Goal: Task Accomplishment & Management: Complete application form

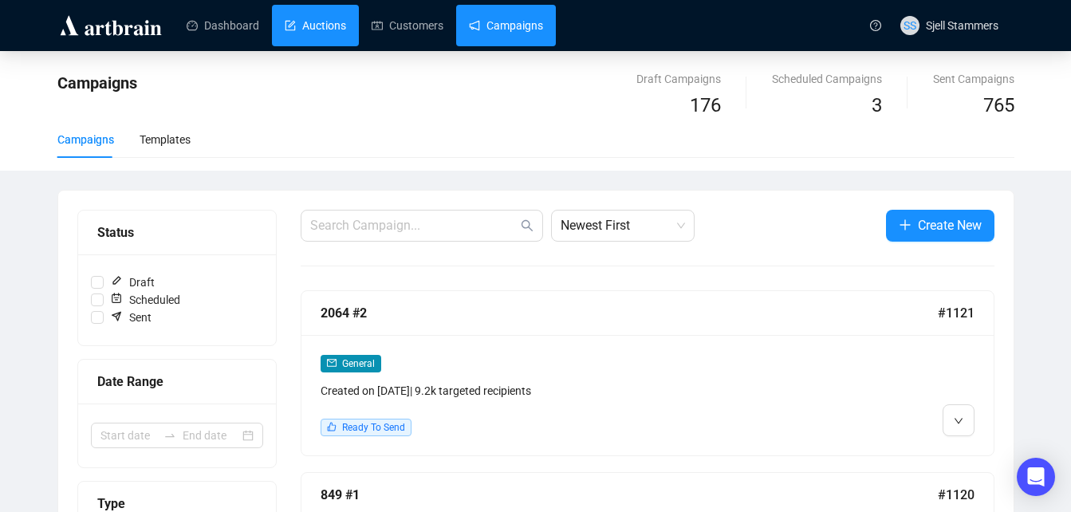
click at [320, 28] on link "Auctions" at bounding box center [315, 25] width 61 height 41
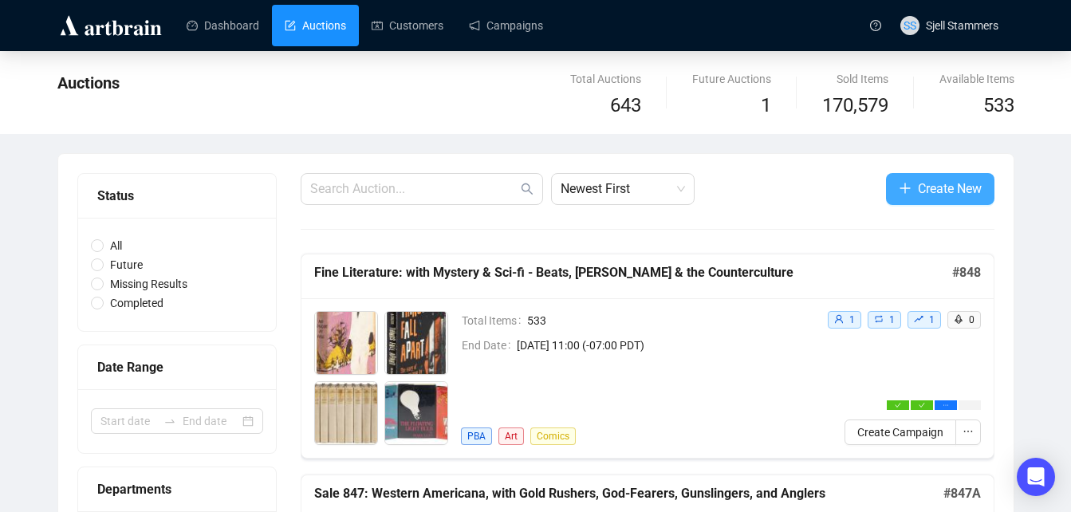
click at [914, 183] on button "Create New" at bounding box center [940, 189] width 108 height 32
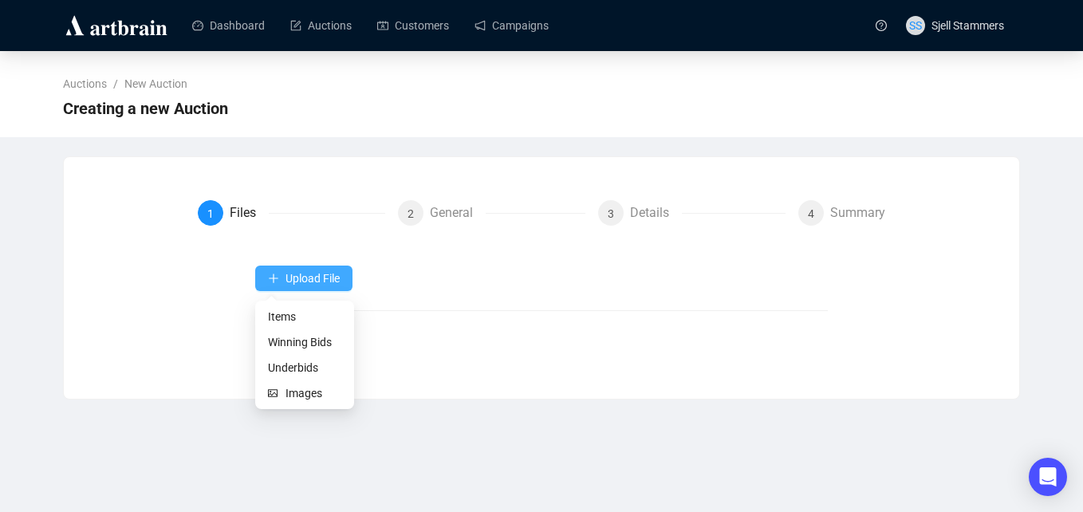
click at [312, 278] on span "Upload File" at bounding box center [313, 278] width 54 height 13
click at [285, 318] on span "Items" at bounding box center [304, 317] width 73 height 18
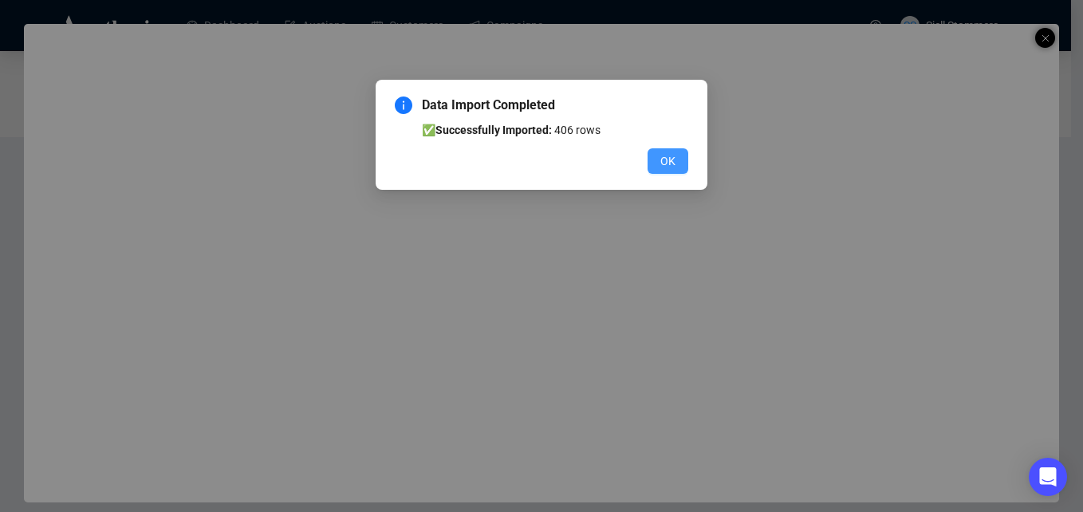
click at [673, 160] on span "OK" at bounding box center [667, 161] width 15 height 18
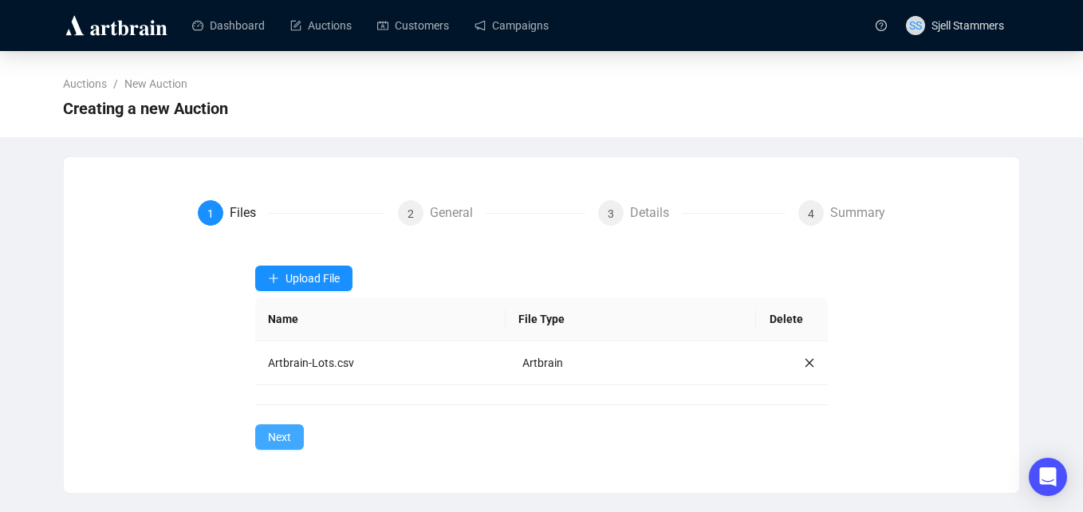
click at [280, 434] on span "Next" at bounding box center [279, 437] width 23 height 18
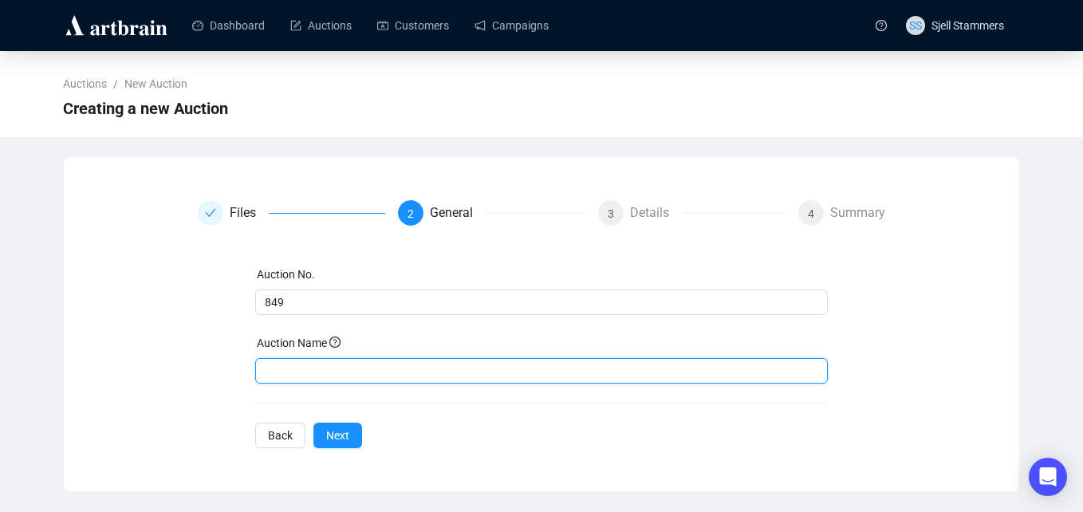
click at [344, 376] on input "text" at bounding box center [541, 371] width 573 height 26
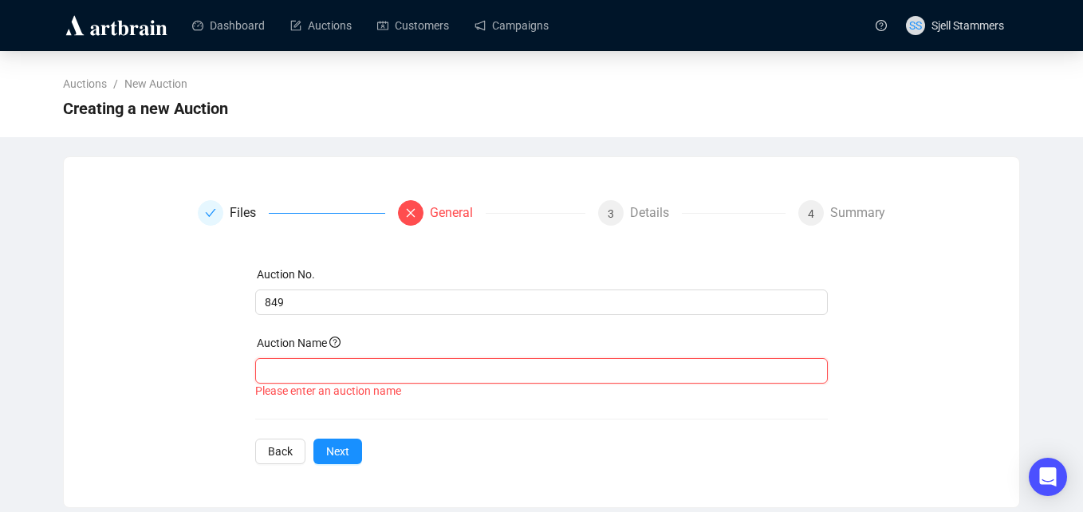
paste input "Americana - Travel & Exploration - Maps & Views"
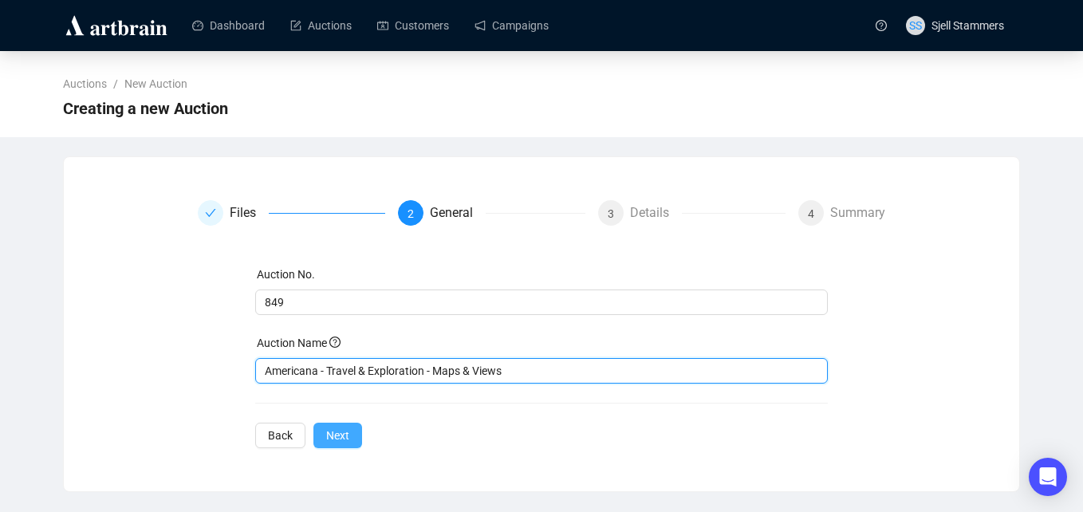
type input "Americana - Travel & Exploration - Maps & Views"
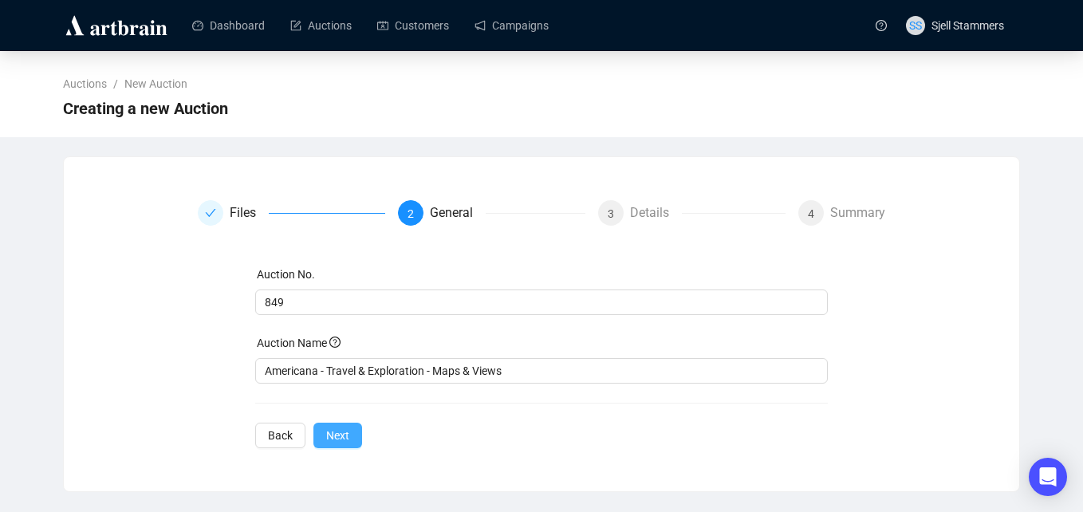
click at [343, 438] on span "Next" at bounding box center [337, 436] width 23 height 18
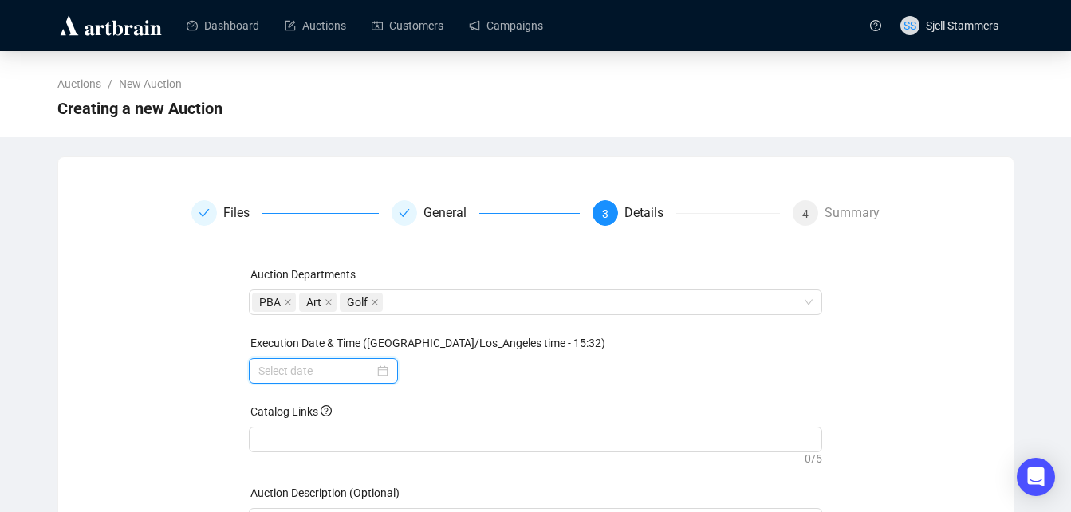
click at [332, 366] on input at bounding box center [316, 371] width 116 height 18
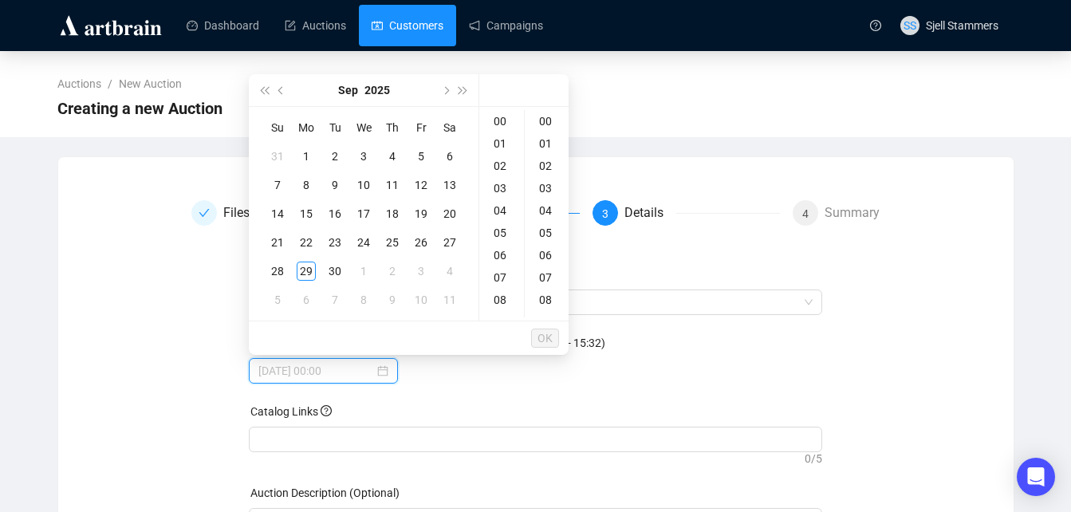
type input "[DATE] 00:00"
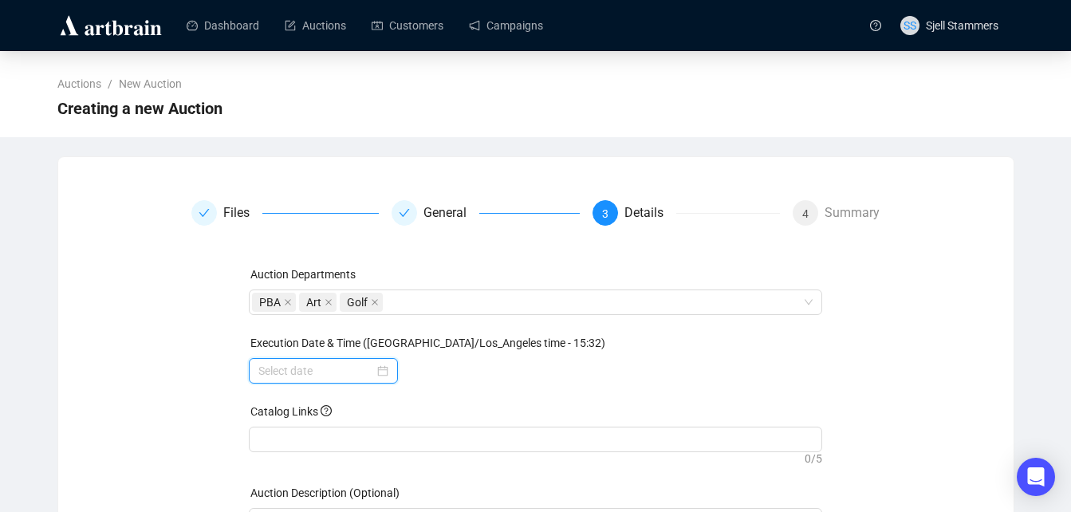
click at [330, 369] on input at bounding box center [316, 371] width 116 height 18
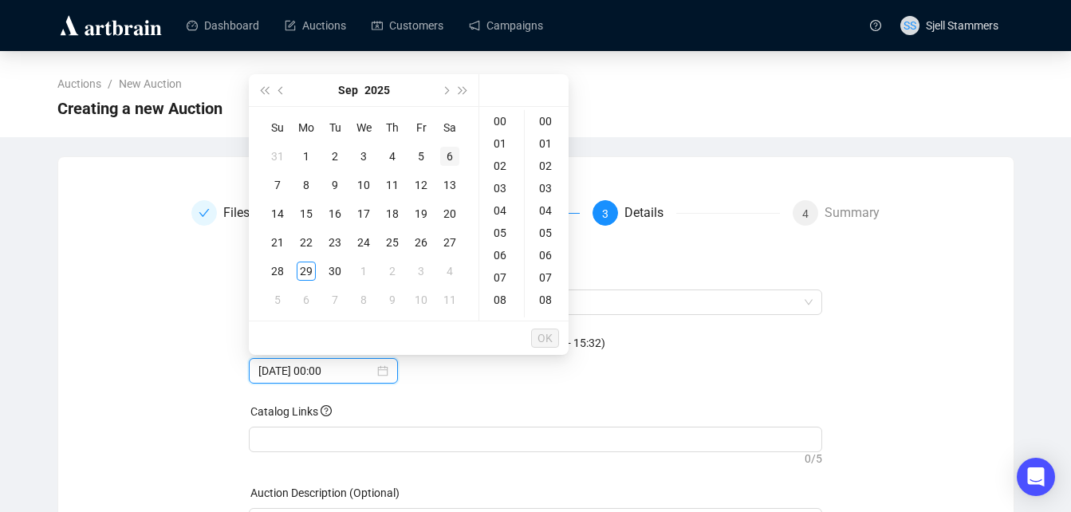
type input "[DATE] 00:00"
click at [439, 91] on button "Next month (PageDown)" at bounding box center [445, 90] width 18 height 32
click at [393, 235] on div "23" at bounding box center [392, 242] width 19 height 19
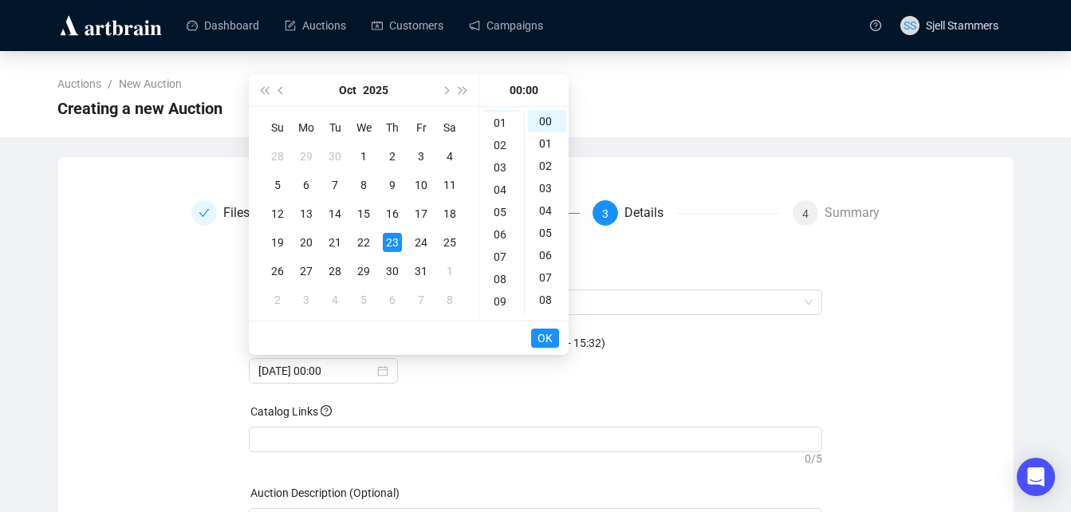
scroll to position [32, 0]
click at [497, 306] on div "11" at bounding box center [502, 303] width 38 height 22
type input "[DATE] 11:00"
click at [543, 336] on span "OK" at bounding box center [545, 338] width 15 height 30
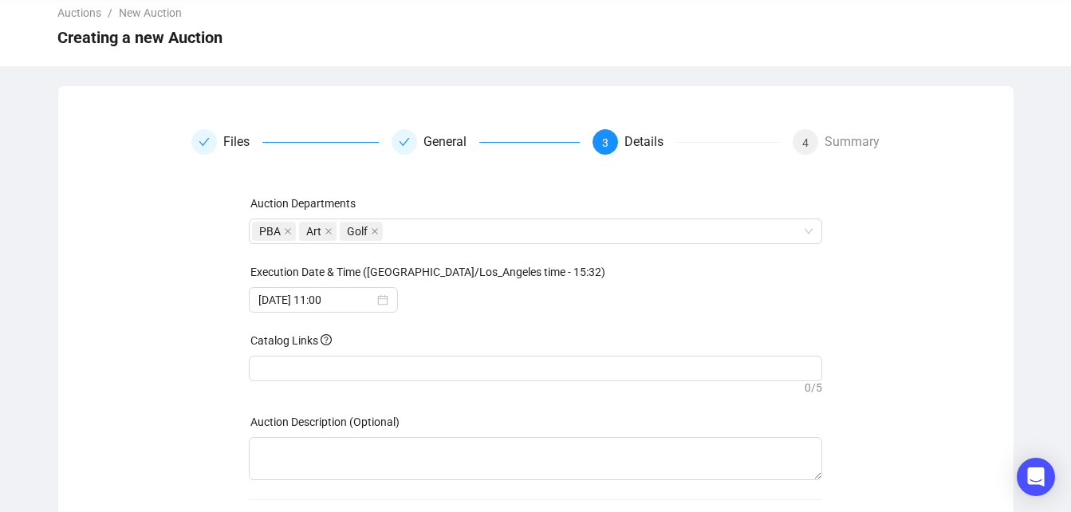
scroll to position [150, 0]
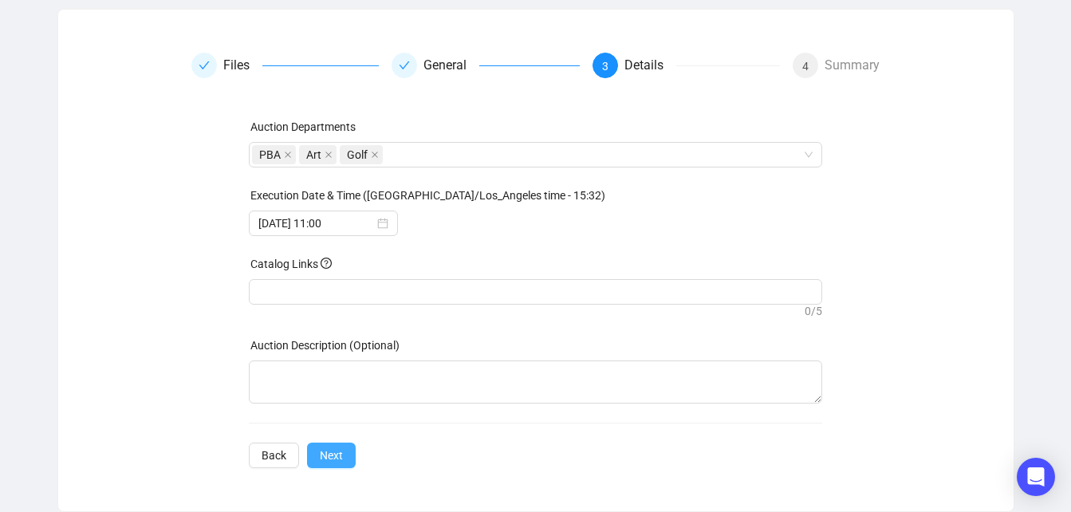
click at [325, 450] on span "Next" at bounding box center [331, 456] width 23 height 18
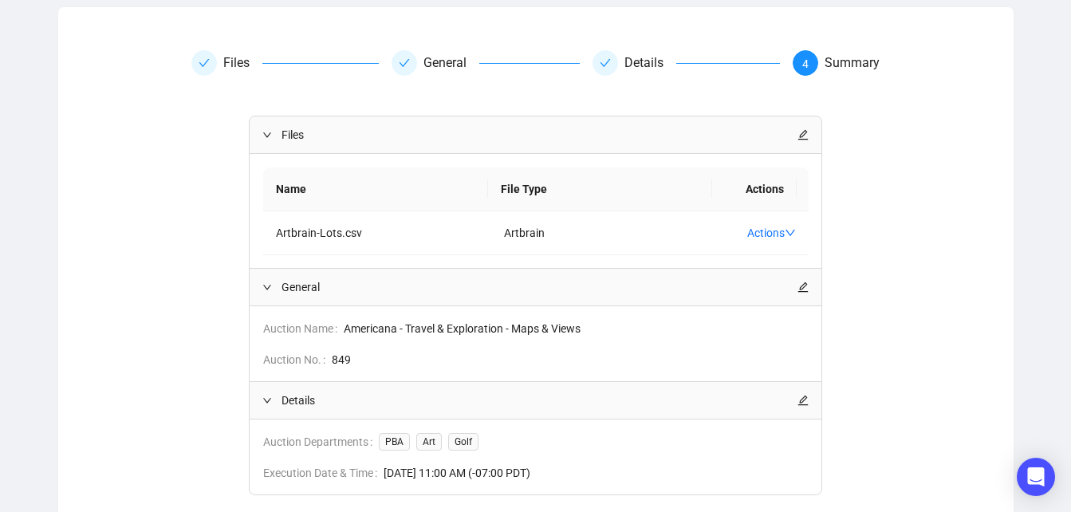
scroll to position [262, 0]
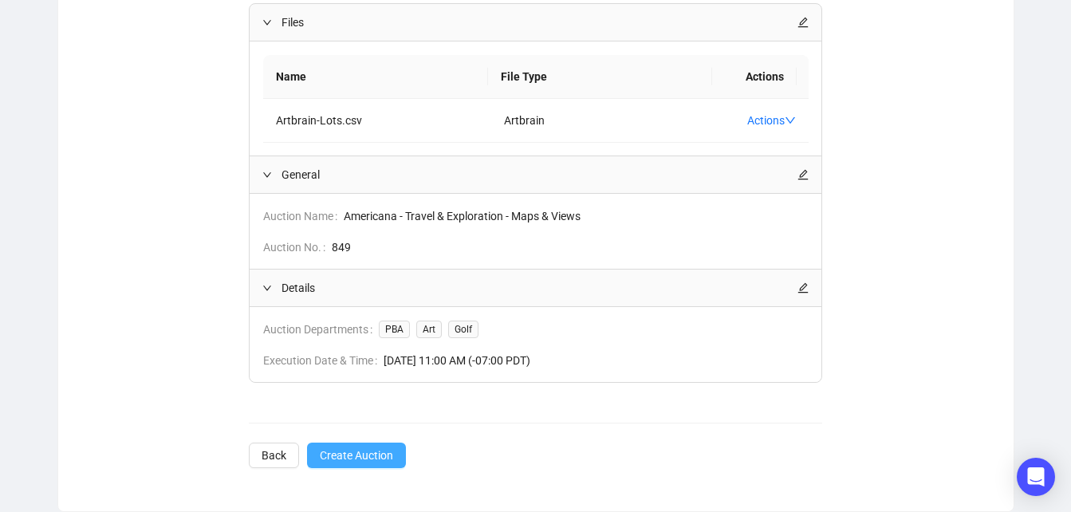
click at [353, 460] on span "Create Auction" at bounding box center [356, 456] width 73 height 18
